Goal: Find specific page/section: Locate a particular part of the current website

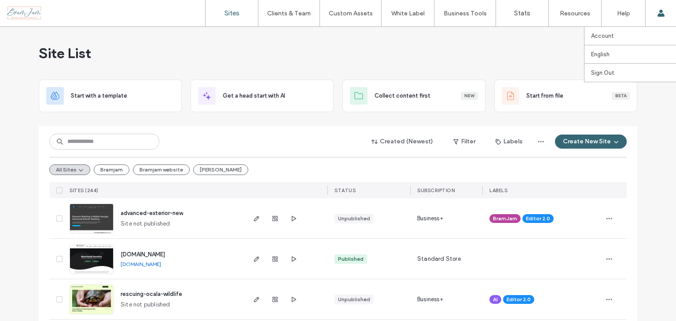
click at [660, 11] on use at bounding box center [660, 13] width 7 height 7
click at [139, 143] on input at bounding box center [104, 142] width 110 height 16
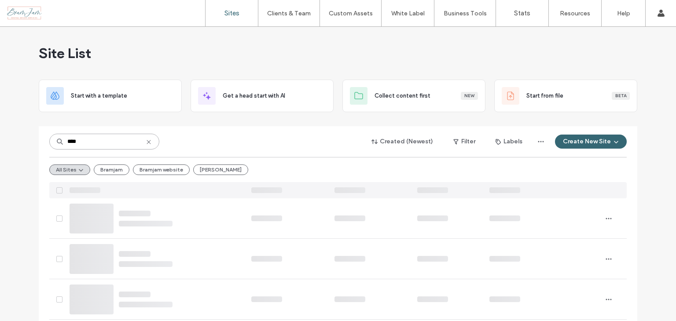
type input "****"
click at [145, 143] on icon at bounding box center [148, 142] width 7 height 7
click at [107, 142] on input at bounding box center [104, 142] width 110 height 16
type input "*"
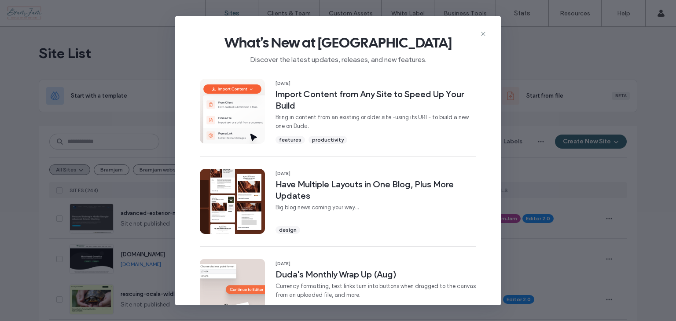
click at [486, 33] on icon at bounding box center [483, 33] width 7 height 7
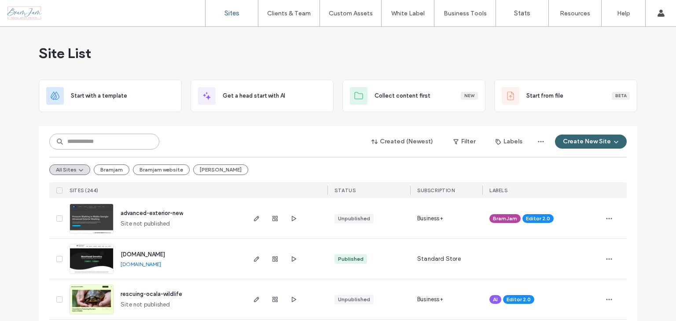
click at [98, 142] on input at bounding box center [104, 142] width 110 height 16
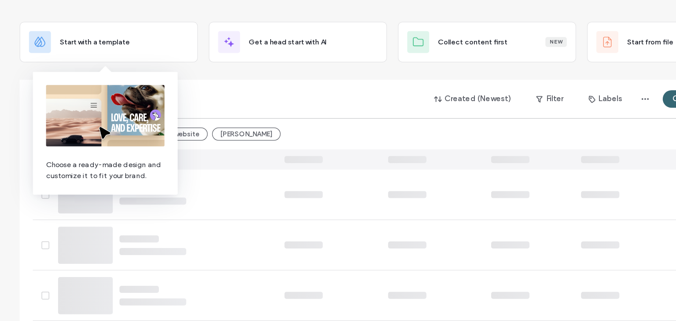
type input "*"
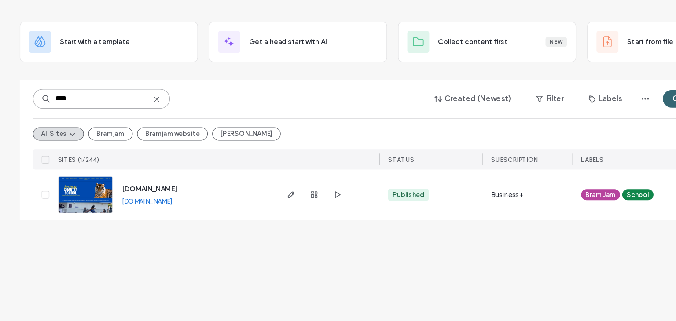
type input "****"
click at [257, 220] on icon "button" at bounding box center [256, 218] width 7 height 7
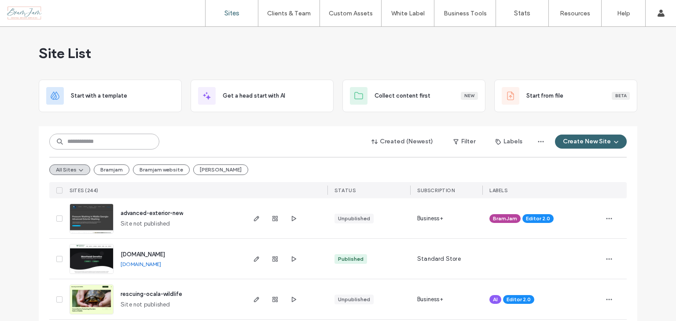
click at [114, 135] on input at bounding box center [104, 142] width 110 height 16
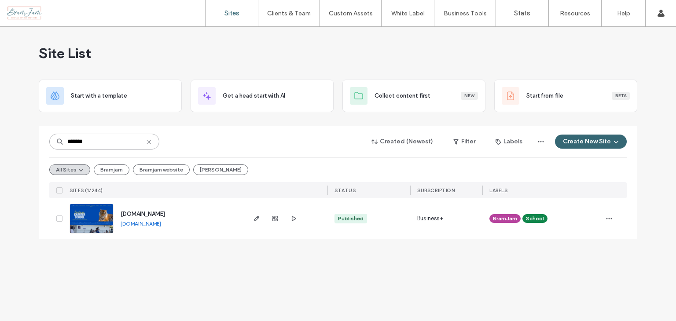
type input "*******"
click at [254, 217] on icon "button" at bounding box center [256, 218] width 7 height 7
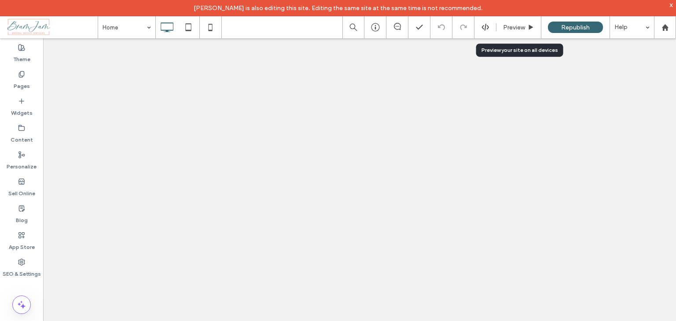
click at [514, 29] on span "Preview" at bounding box center [514, 27] width 22 height 7
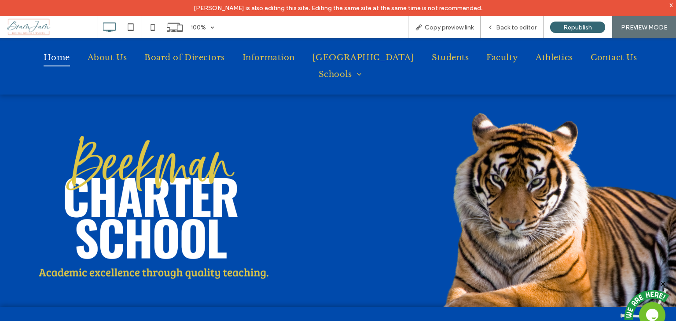
click at [536, 55] on span "Athletics" at bounding box center [554, 57] width 37 height 17
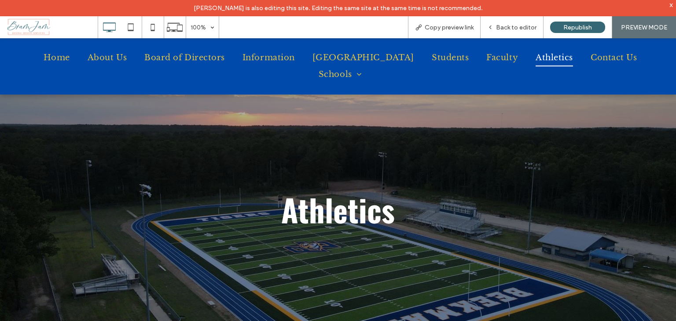
click at [519, 22] on div "Back to editor" at bounding box center [512, 27] width 63 height 22
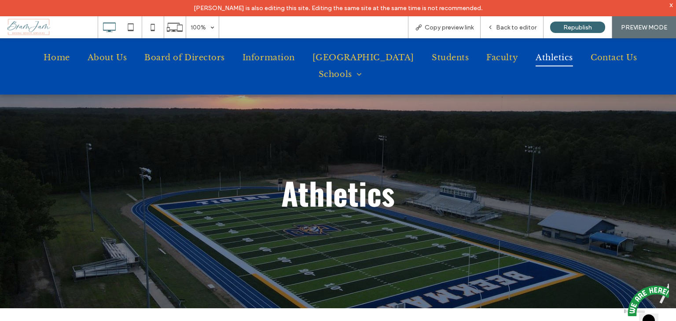
click at [521, 26] on span "Back to editor" at bounding box center [516, 27] width 40 height 7
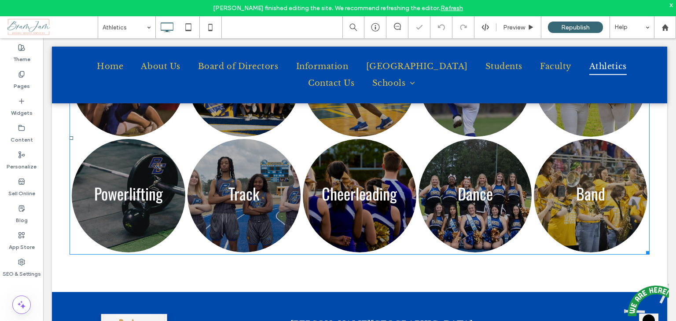
scroll to position [572, 0]
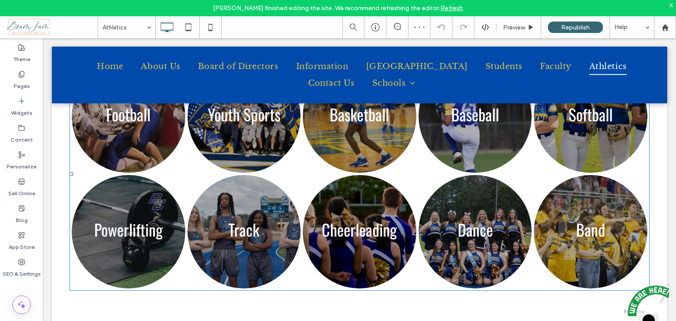
click at [601, 195] on link at bounding box center [591, 232] width 114 height 114
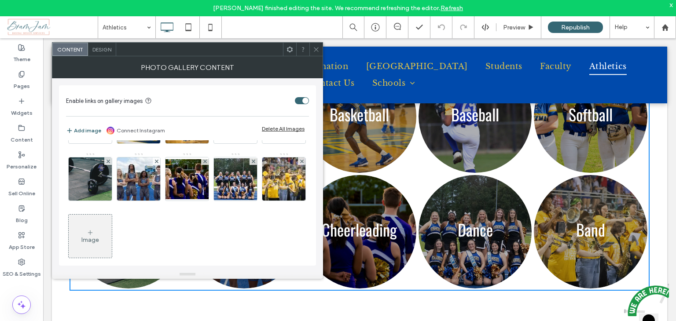
scroll to position [59, 0]
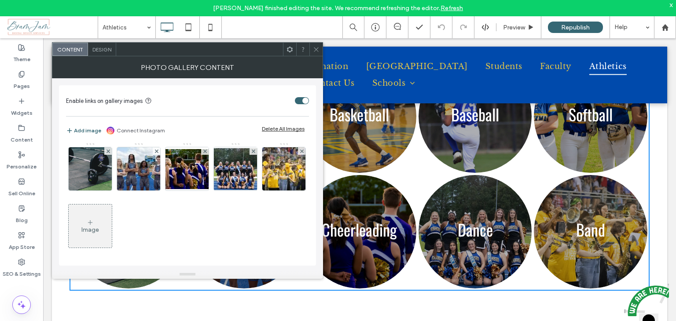
click at [252, 191] on img at bounding box center [284, 168] width 65 height 43
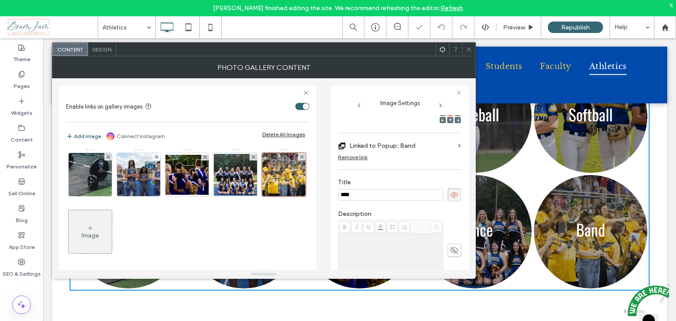
scroll to position [0, 0]
click at [470, 48] on icon at bounding box center [469, 49] width 7 height 7
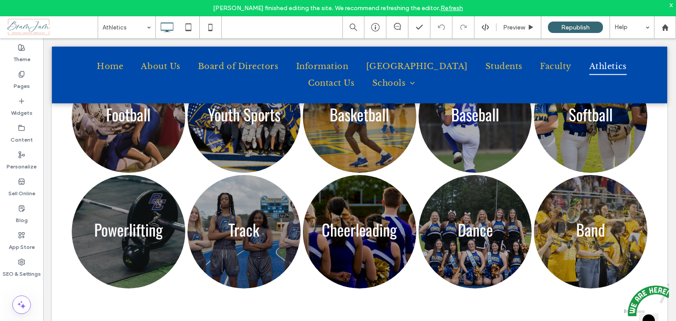
click at [13, 79] on div "Pages" at bounding box center [21, 80] width 43 height 27
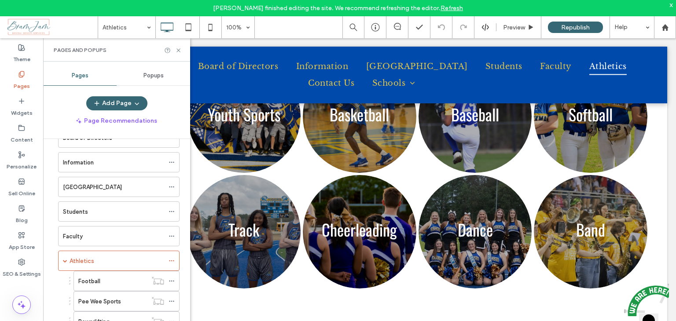
scroll to position [164, 0]
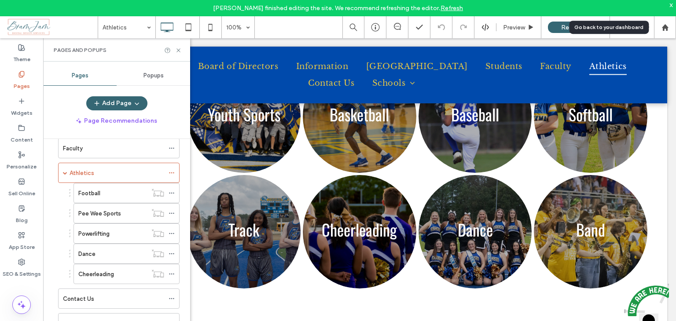
click at [662, 26] on icon at bounding box center [664, 27] width 7 height 7
